Goal: Task Accomplishment & Management: Manage account settings

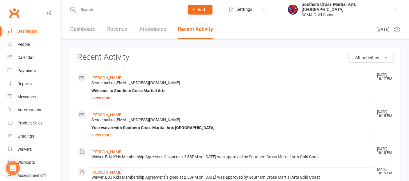
click at [109, 97] on link "show more" at bounding box center [232, 98] width 281 height 8
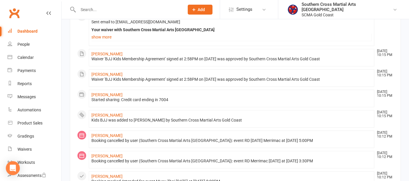
scroll to position [518, 0]
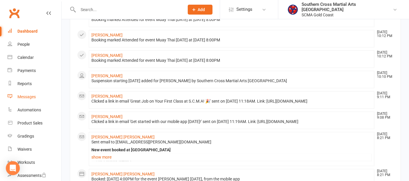
click at [23, 96] on div "Messages" at bounding box center [26, 96] width 18 height 5
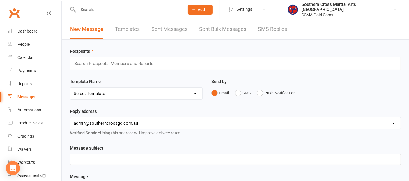
click at [124, 31] on link "Templates" at bounding box center [127, 29] width 25 height 20
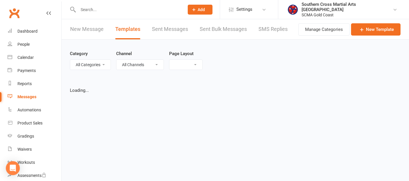
select select "grid"
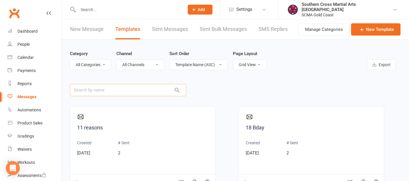
click at [106, 89] on input "text" at bounding box center [128, 90] width 117 height 12
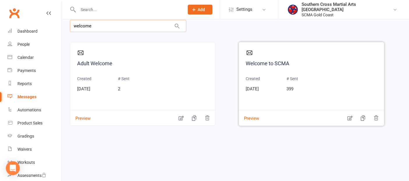
scroll to position [65, 0]
type input "welcome"
click at [349, 116] on icon "button" at bounding box center [350, 118] width 6 height 6
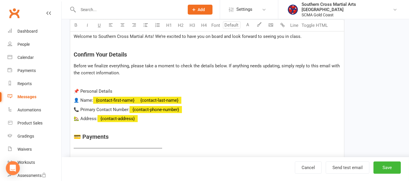
scroll to position [194, 0]
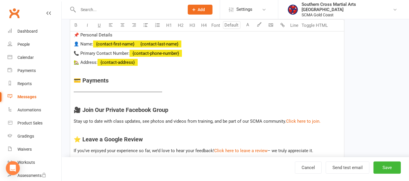
click at [139, 42] on span "﻿ {contact-last-name}" at bounding box center [160, 43] width 44 height 5
click at [138, 43] on span "﻿ {contact-first-name}" at bounding box center [115, 43] width 44 height 5
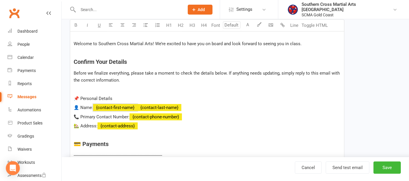
scroll to position [126, 0]
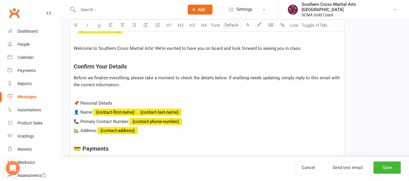
click at [212, 102] on p "📌 Personal Details" at bounding box center [207, 103] width 267 height 7
click at [140, 110] on span "﻿ {contact-last-name}" at bounding box center [160, 112] width 44 height 5
drag, startPoint x: 141, startPoint y: 109, endPoint x: 191, endPoint y: 110, distance: 50.7
click at [189, 111] on p "👤 Name: ﻿ {contact-first-name} ﻿ {contact-last-name}" at bounding box center [207, 112] width 267 height 7
click at [194, 109] on p "👤 Name: ﻿ {contact-first-name} ﻿ {contact-last-name}" at bounding box center [207, 112] width 267 height 7
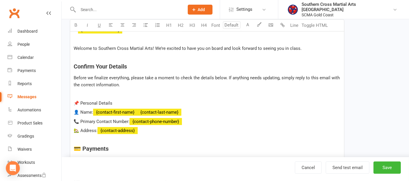
click at [138, 111] on span "﻿ {contact-first-name}" at bounding box center [115, 112] width 44 height 5
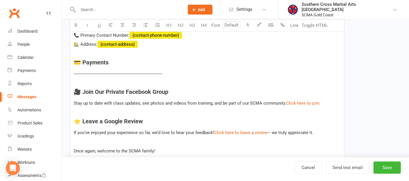
scroll to position [122, 0]
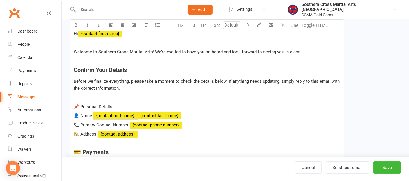
click at [149, 103] on p "📌 Personal Details" at bounding box center [207, 106] width 267 height 7
drag, startPoint x: 198, startPoint y: 116, endPoint x: 145, endPoint y: 115, distance: 52.8
click at [145, 115] on p "👤 Name: ﻿ {contact-first-name} ﻿ {contact-last-name}" at bounding box center [207, 115] width 267 height 7
click at [180, 114] on span "﻿ {contact-last-name}" at bounding box center [160, 115] width 44 height 5
click at [144, 112] on p "👤 Name: ﻿ {contact-first-name} ﻿" at bounding box center [207, 115] width 267 height 7
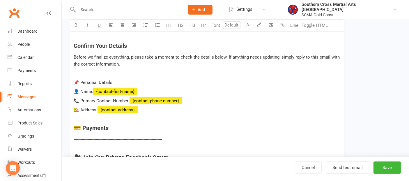
click at [146, 96] on div "Message U H1 H2 H3 H4 Font A Line Toggle HTML Hi ﻿ {contact-first-name} Welcome…" at bounding box center [207, 169] width 275 height 372
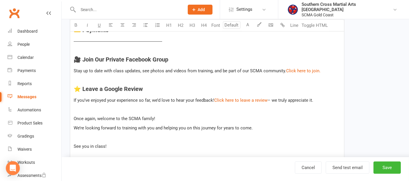
scroll to position [276, 0]
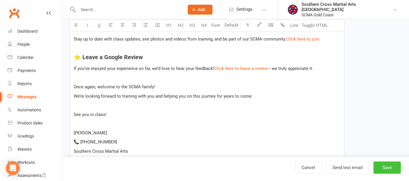
click at [381, 164] on button "Save" at bounding box center [387, 167] width 27 height 12
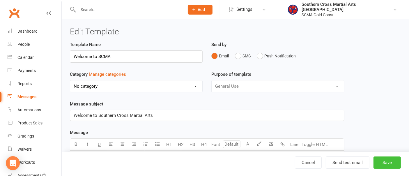
select select "grid"
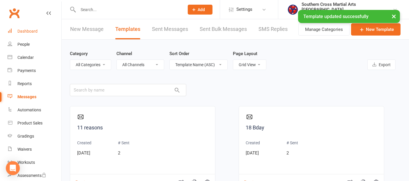
click at [36, 33] on div "Dashboard" at bounding box center [27, 31] width 20 height 5
